Goal: Check status

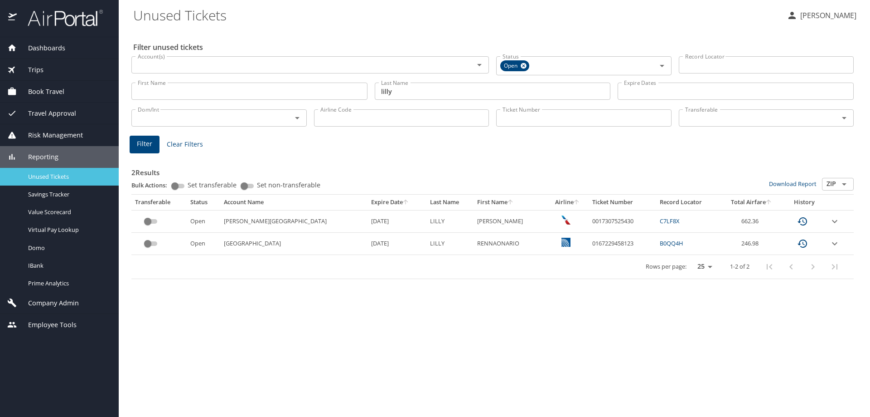
click at [53, 181] on div "Unused Tickets" at bounding box center [59, 176] width 104 height 10
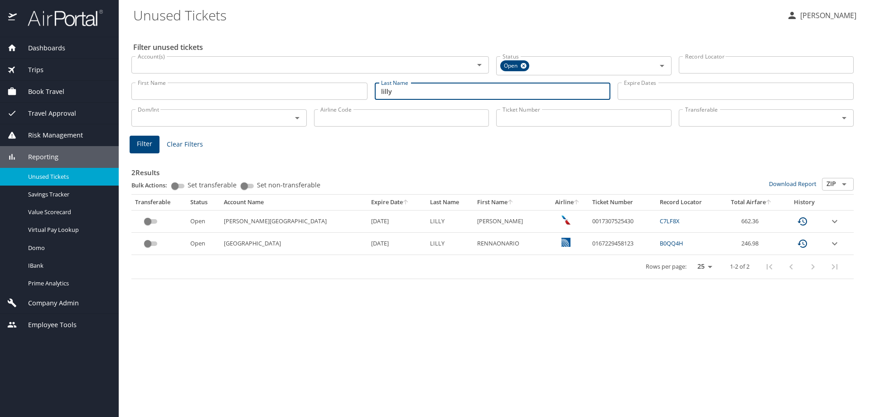
drag, startPoint x: 442, startPoint y: 98, endPoint x: 279, endPoint y: 97, distance: 163.2
click at [286, 100] on div "First Name First Name Last Name [PERSON_NAME] Last Name Expire Dates Expire Dat…" at bounding box center [493, 91] width 730 height 32
type input "cerol"
click at [279, 97] on input "First Name" at bounding box center [249, 90] width 236 height 17
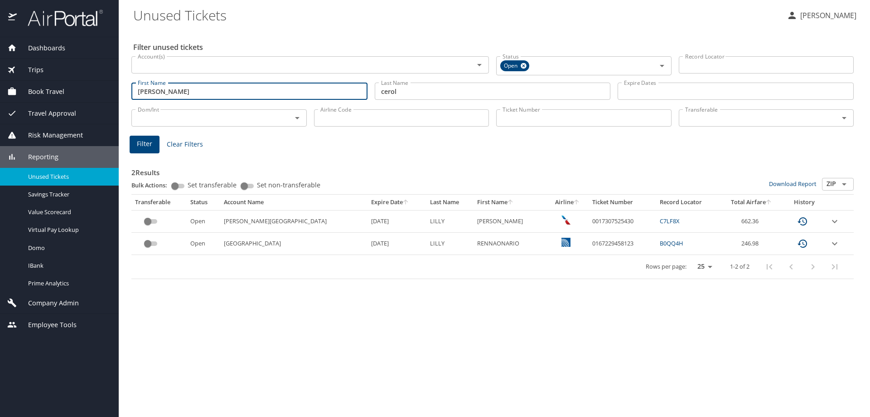
click at [149, 149] on span "Filter" at bounding box center [144, 143] width 15 height 11
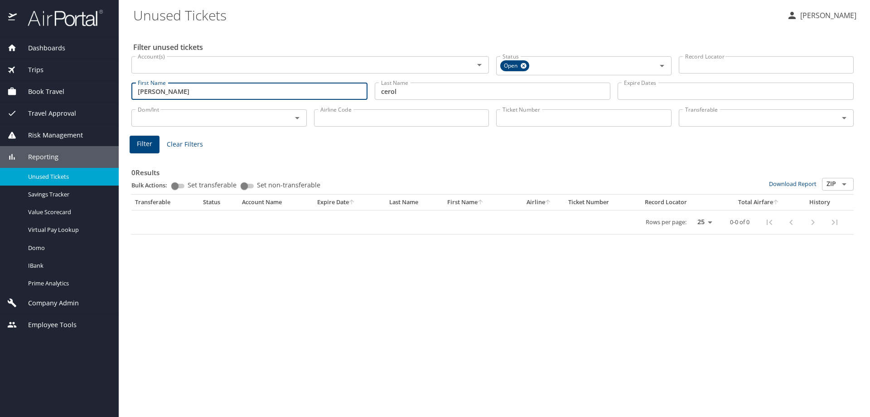
drag, startPoint x: 223, startPoint y: 99, endPoint x: 0, endPoint y: 94, distance: 223.1
click at [0, 94] on div "Dashboards AirPortal 360™ Manager AirPortal 360™ Agent My Travel Dashboard Trip…" at bounding box center [435, 208] width 870 height 417
type input "ama"
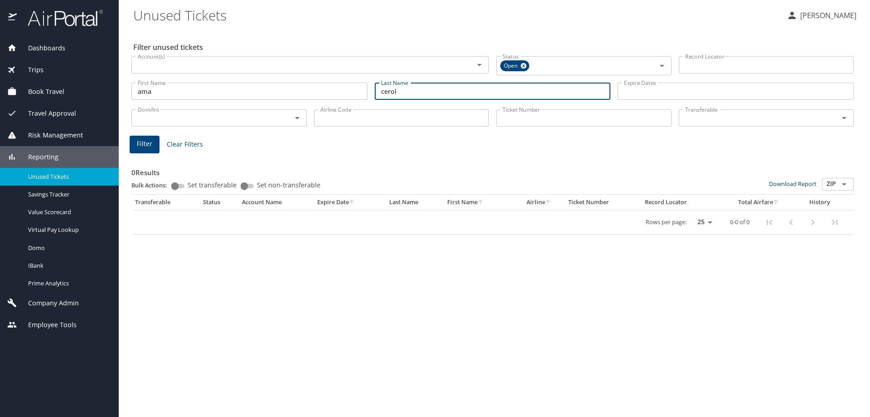
drag, startPoint x: 419, startPoint y: 95, endPoint x: 281, endPoint y: 106, distance: 139.1
click at [293, 105] on div "Filter unused tickets Account(s) Account(s) Status Open Status Record Locator R…" at bounding box center [494, 223] width 722 height 388
type input "mazama"
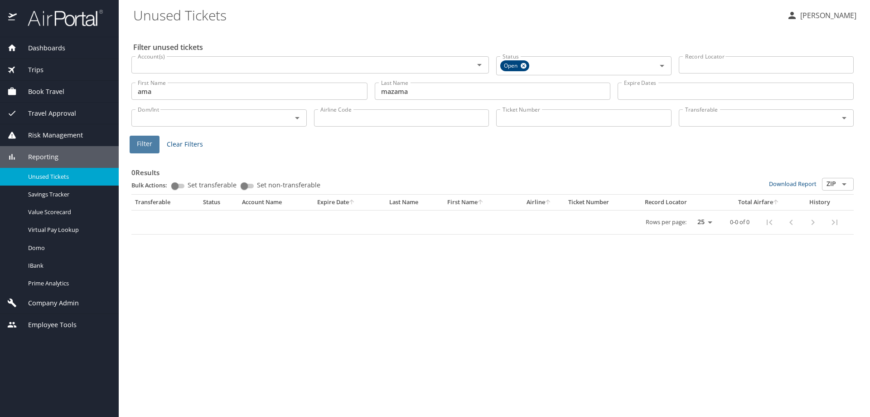
click at [154, 148] on button "Filter" at bounding box center [145, 145] width 30 height 18
